Goal: Task Accomplishment & Management: Use online tool/utility

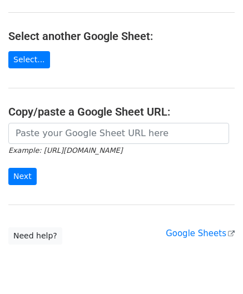
scroll to position [111, 0]
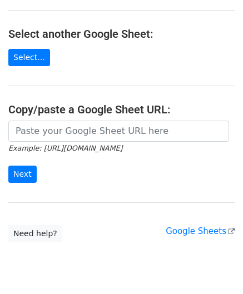
click at [66, 143] on icon "Example: https://docs.google.com/spreadsheets/d/abc/edit" at bounding box center [65, 148] width 114 height 10
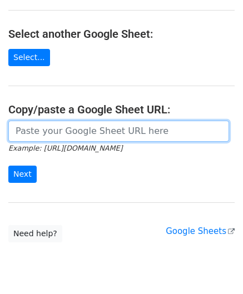
click at [65, 136] on input "url" at bounding box center [118, 131] width 221 height 21
paste input "https://docs.google.com/spreadsheets/d/121NhySRE3oW4RFa1qXzNS0SQpqF4YpEBcBpzuKG…"
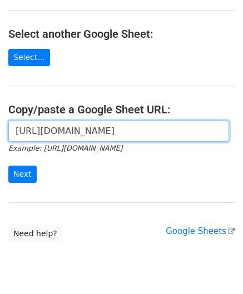
scroll to position [0, 249]
type input "https://docs.google.com/spreadsheets/d/121NhySRE3oW4RFa1qXzNS0SQpqF4YpEBcBpzuKG…"
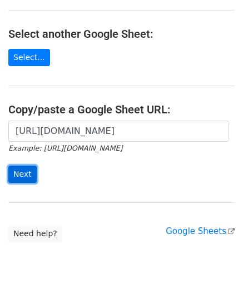
click at [23, 169] on input "Next" at bounding box center [22, 174] width 28 height 17
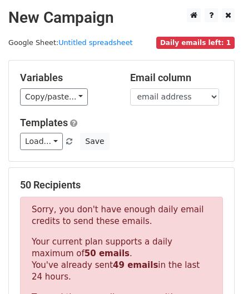
scroll to position [376, 0]
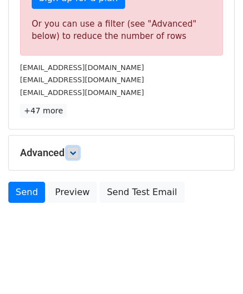
click at [75, 151] on icon at bounding box center [73, 153] width 7 height 7
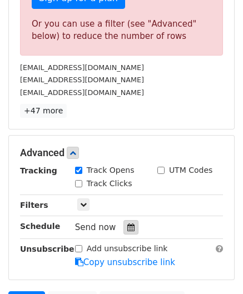
click at [127, 224] on icon at bounding box center [130, 228] width 7 height 8
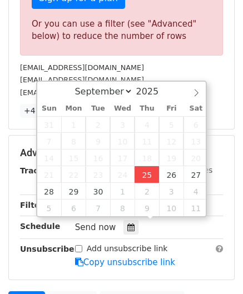
type input "[DATE] 12:00"
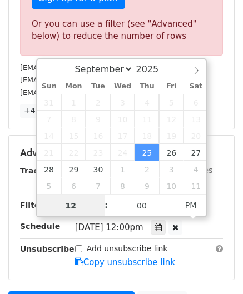
paste input "8"
type input "8"
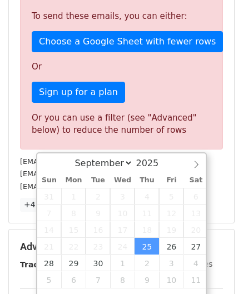
type input "[DATE] 20:00"
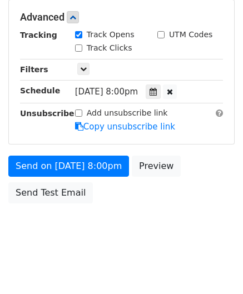
scroll to position [510, 0]
